Goal: Information Seeking & Learning: Learn about a topic

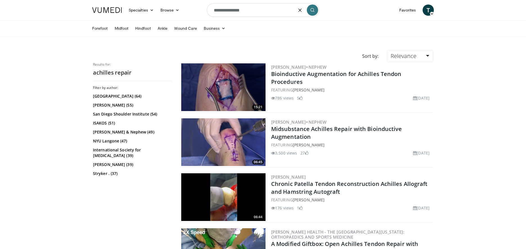
click at [238, 12] on input "**********" at bounding box center [263, 9] width 112 height 13
drag, startPoint x: 263, startPoint y: 8, endPoint x: 152, endPoint y: 5, distance: 111.2
click at [163, 15] on nav "Specialties Adult & Family Medicine Allergy, Asthma, Immunology Anesthesiology …" at bounding box center [263, 10] width 348 height 20
type input "**********"
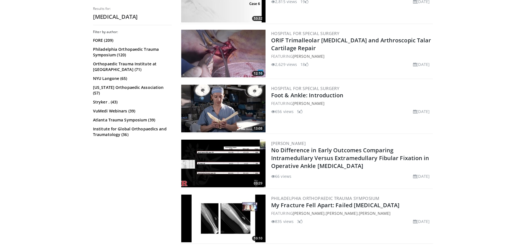
scroll to position [646, 0]
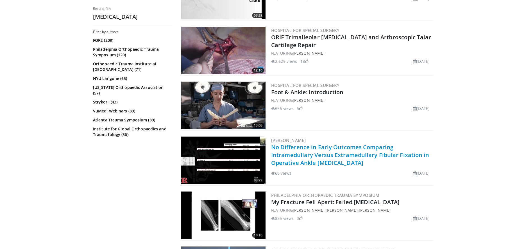
click at [329, 145] on link "No Difference in Early Outcomes Comparing Intramedullary Versus Extramedullary …" at bounding box center [350, 154] width 158 height 23
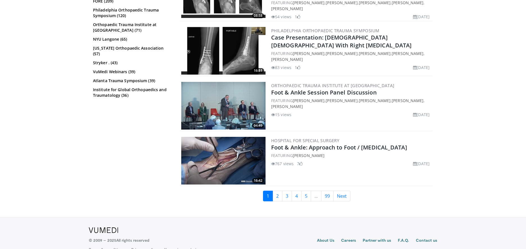
scroll to position [1039, 0]
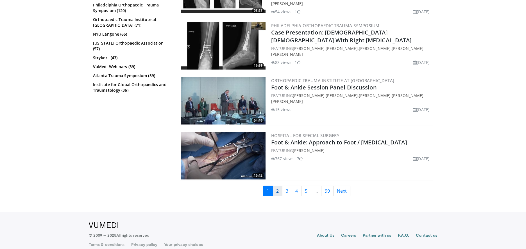
click at [275, 186] on link "2" at bounding box center [277, 191] width 10 height 11
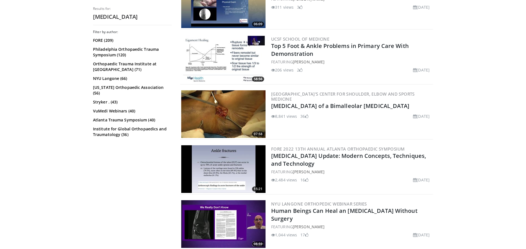
scroll to position [112, 0]
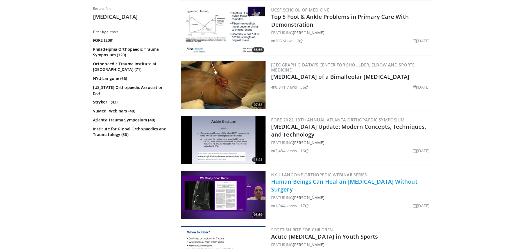
click at [357, 181] on link "Human Beings Can Heal an Ankle Fracture Without Surgery" at bounding box center [344, 185] width 146 height 15
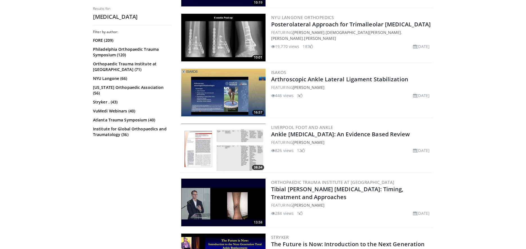
scroll to position [561, 0]
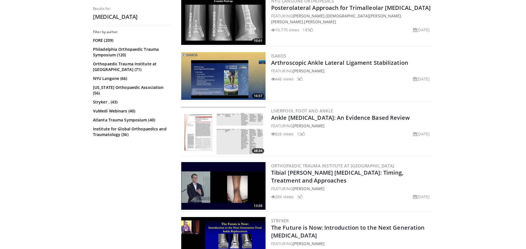
click at [219, 130] on img at bounding box center [223, 131] width 84 height 48
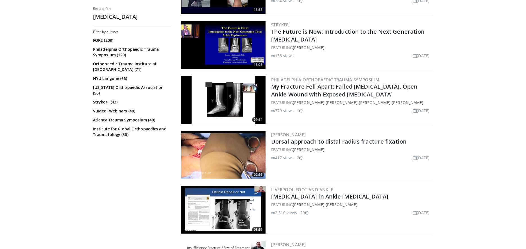
scroll to position [758, 0]
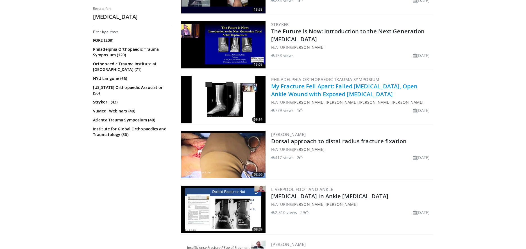
click at [329, 88] on link "My Fracture Fell Apart: Failed Ankle Fracture, Open Ankle Wound with Exposed Ti…" at bounding box center [344, 90] width 146 height 15
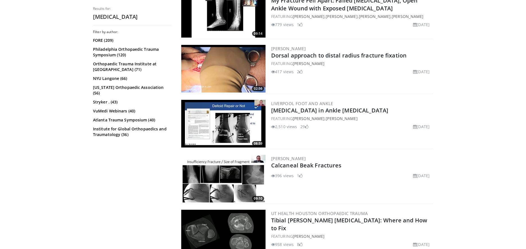
scroll to position [842, 0]
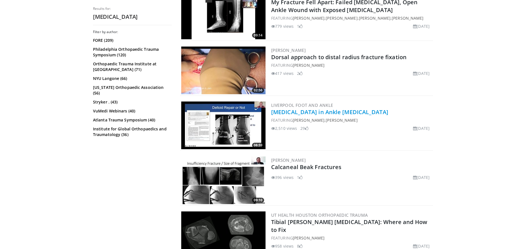
click at [333, 113] on link "Deltoid Ligament in Ankle Fractures" at bounding box center [329, 112] width 117 height 8
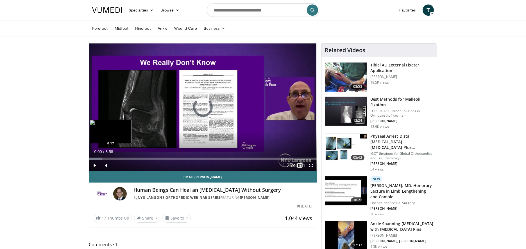
click at [97, 158] on div "Progress Bar" at bounding box center [97, 159] width 1 height 2
drag, startPoint x: 117, startPoint y: 165, endPoint x: 127, endPoint y: 165, distance: 10.4
click at [127, 165] on div "Volume Level" at bounding box center [120, 166] width 14 height 2
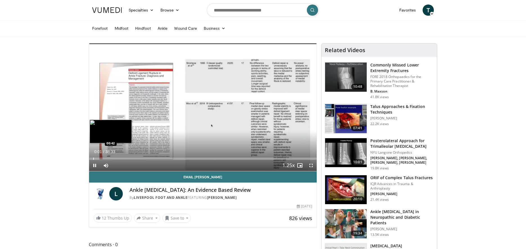
click at [93, 158] on div "Progress Bar" at bounding box center [93, 159] width 1 height 2
click at [101, 158] on div "Progress Bar" at bounding box center [101, 159] width 1 height 2
click at [108, 167] on span "Video Player" at bounding box center [105, 165] width 11 height 11
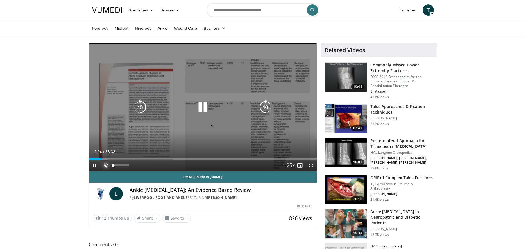
click at [107, 166] on span "Video Player" at bounding box center [105, 165] width 11 height 11
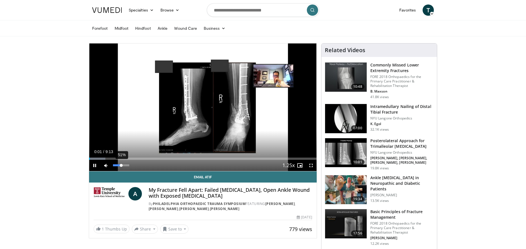
click at [121, 166] on div "51%" at bounding box center [121, 166] width 16 height 2
click at [118, 166] on div "Volume Level" at bounding box center [115, 166] width 5 height 2
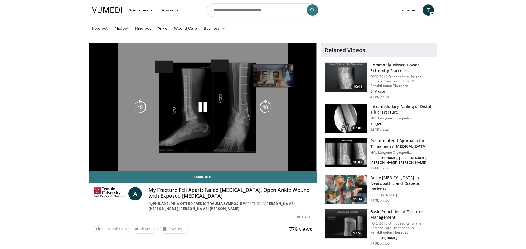
click at [149, 169] on div "Loaded : 7.17% 0:03 2:04" at bounding box center [202, 170] width 227 height 2
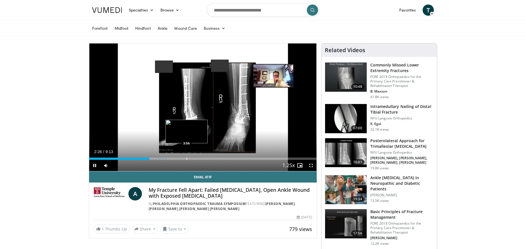
click at [187, 155] on div "Loaded : 34.39% 2:26 3:56" at bounding box center [202, 157] width 227 height 5
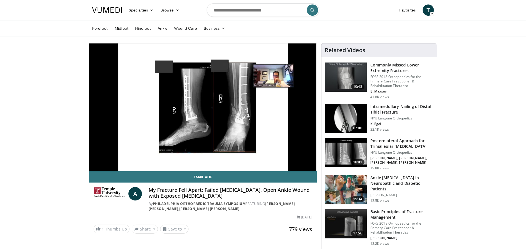
click at [396, 215] on h3 "Basic Principles of Fracture Management" at bounding box center [401, 214] width 63 height 11
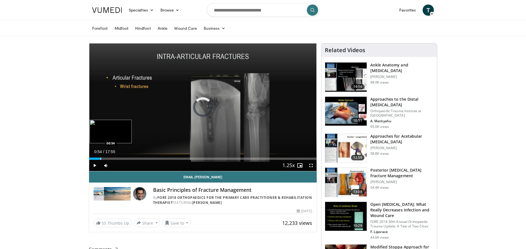
click at [101, 158] on div "Progress Bar" at bounding box center [101, 159] width 1 height 2
click at [112, 158] on div "Progress Bar" at bounding box center [112, 159] width 1 height 2
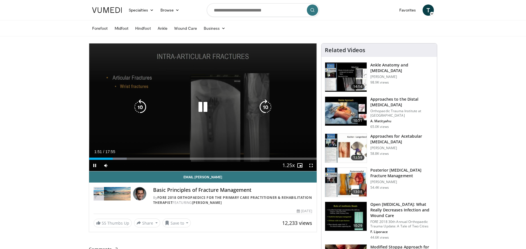
click at [120, 158] on div "Progress Bar" at bounding box center [116, 159] width 20 height 2
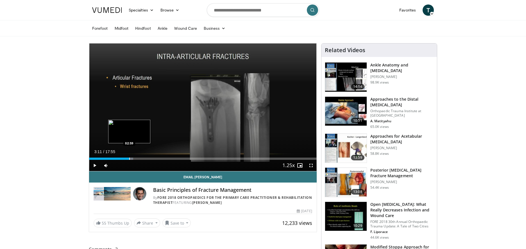
click at [129, 157] on div "Loaded : 19.37% 03:11 02:59" at bounding box center [202, 157] width 227 height 5
click at [148, 156] on div "Loaded : 23.98% 03:14 04:38" at bounding box center [202, 157] width 227 height 5
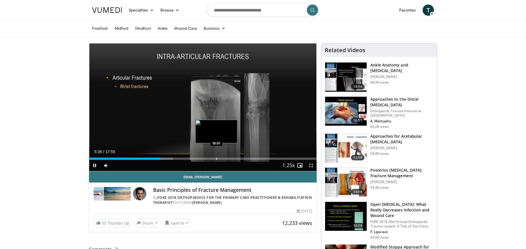
click at [216, 159] on div "Progress Bar" at bounding box center [216, 159] width 1 height 2
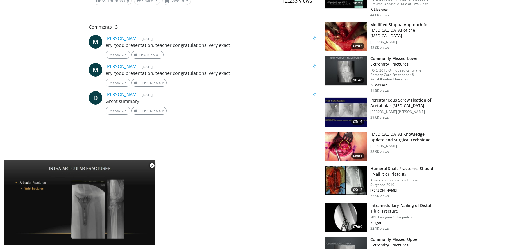
scroll to position [225, 0]
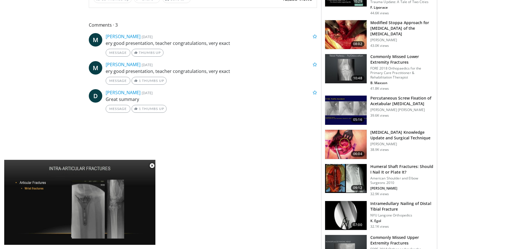
click at [263, 141] on div "**********" at bounding box center [205, 203] width 232 height 769
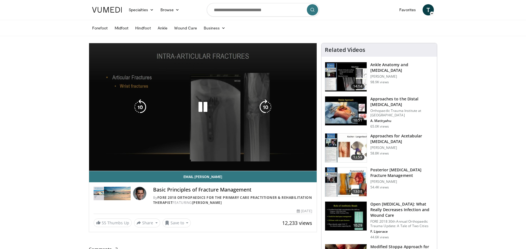
scroll to position [0, 0]
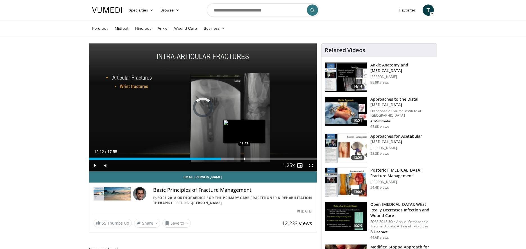
click at [244, 157] on div "Loaded : 63.65% 10:22 12:12" at bounding box center [202, 157] width 227 height 5
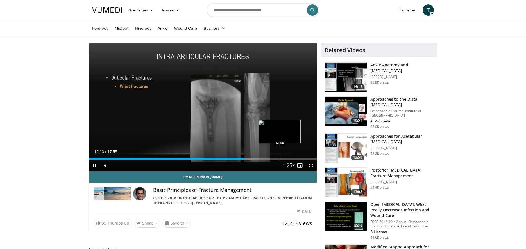
click at [281, 159] on div "Loaded : 71.69% 12:13 14:59" at bounding box center [202, 159] width 227 height 2
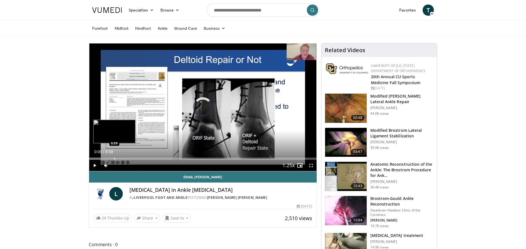
click at [114, 158] on div "Loaded : 5.55% 0:59 0:59" at bounding box center [202, 159] width 227 height 2
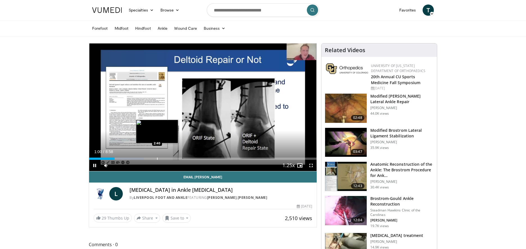
click at [157, 159] on div "Progress Bar" at bounding box center [157, 159] width 1 height 2
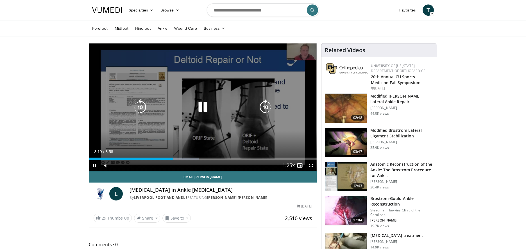
click at [143, 83] on div "10 seconds Tap to unmute" at bounding box center [202, 108] width 227 height 128
